Goal: Register for event/course

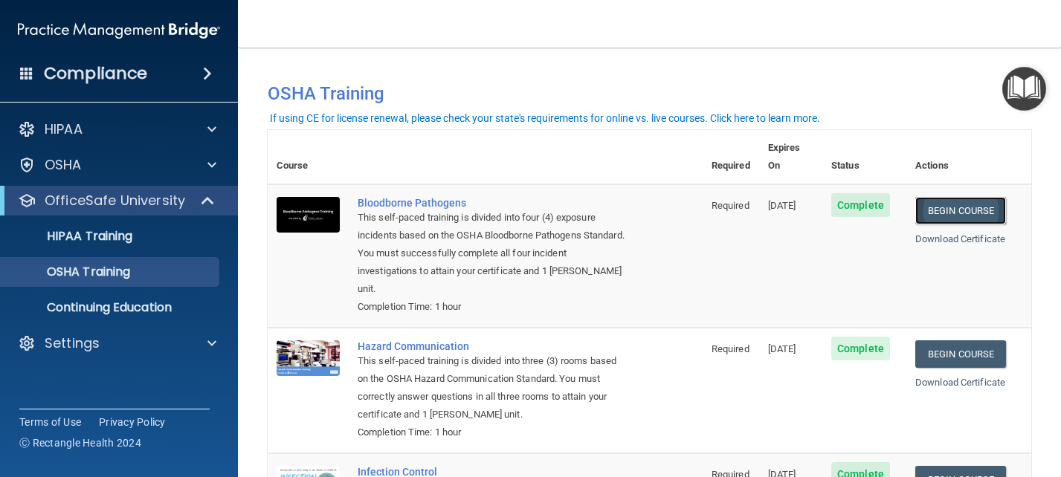
click at [981, 197] on link "Begin Course" at bounding box center [961, 211] width 91 height 28
click at [969, 197] on link "Begin Course" at bounding box center [961, 211] width 91 height 28
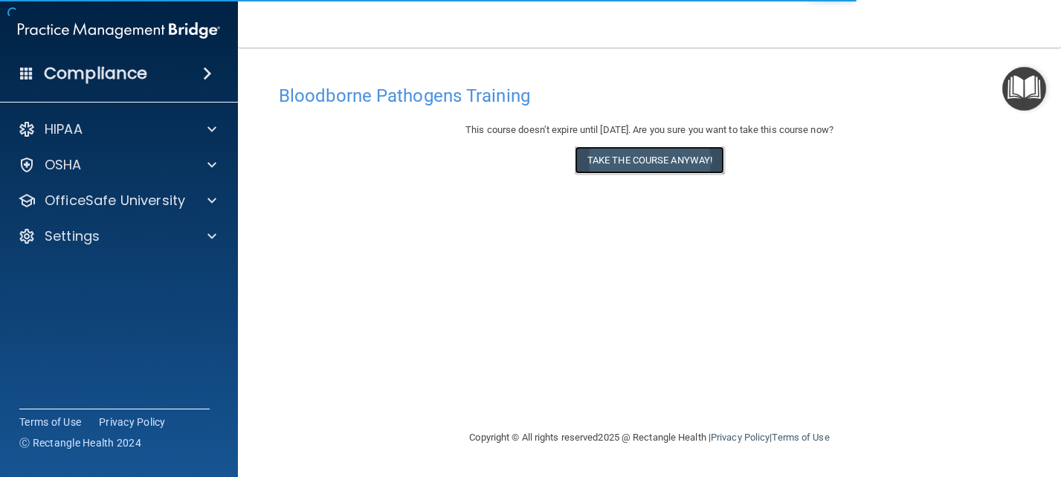
click at [646, 161] on button "Take the course anyway!" at bounding box center [649, 161] width 149 height 28
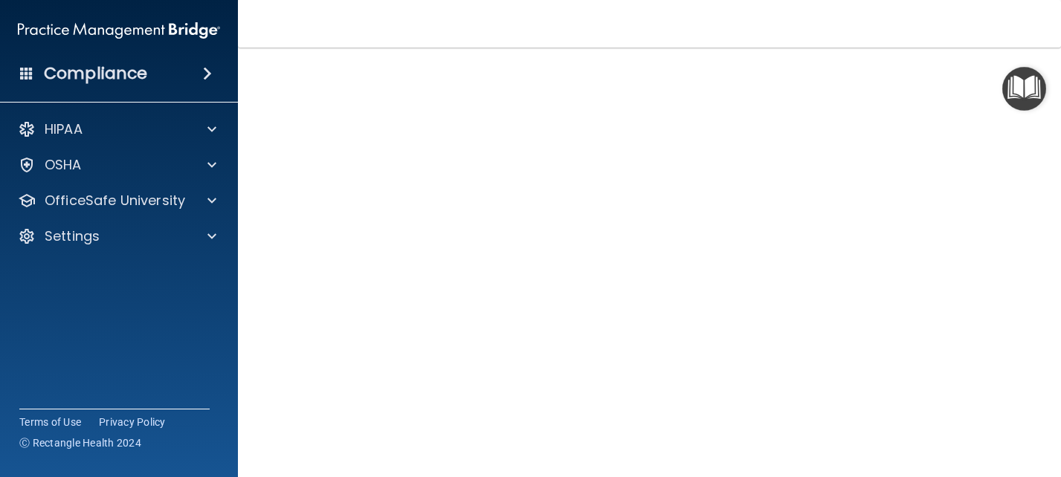
scroll to position [60, 0]
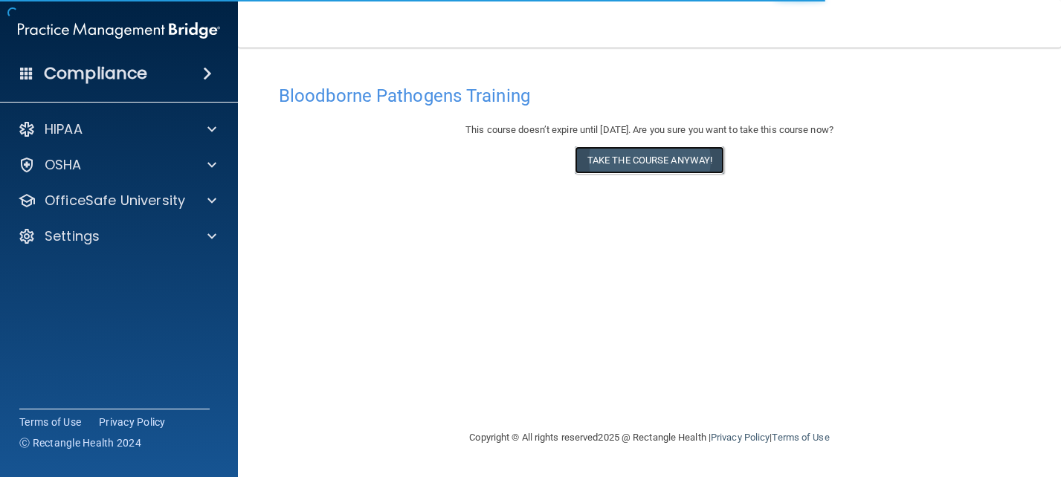
click at [666, 165] on button "Take the course anyway!" at bounding box center [649, 161] width 149 height 28
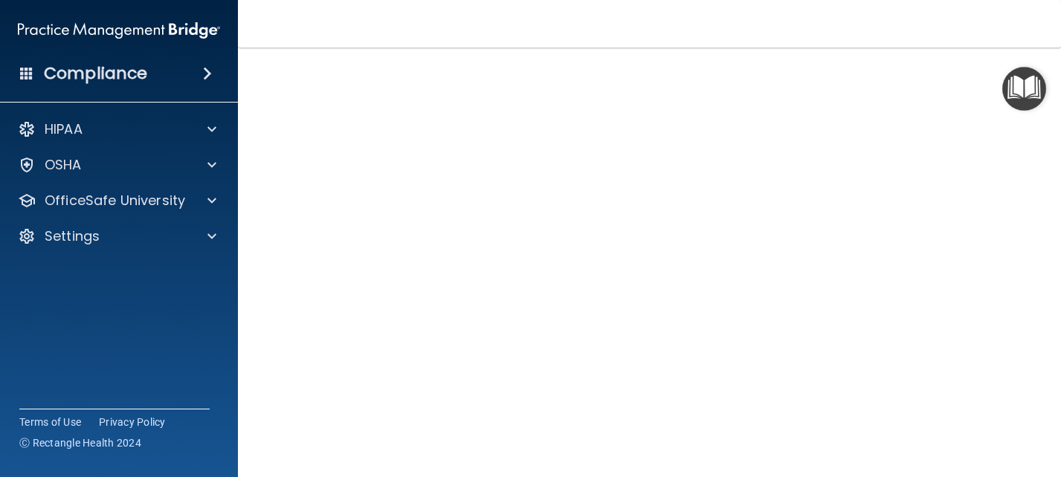
scroll to position [60, 0]
